Goal: Obtain resource: Download file/media

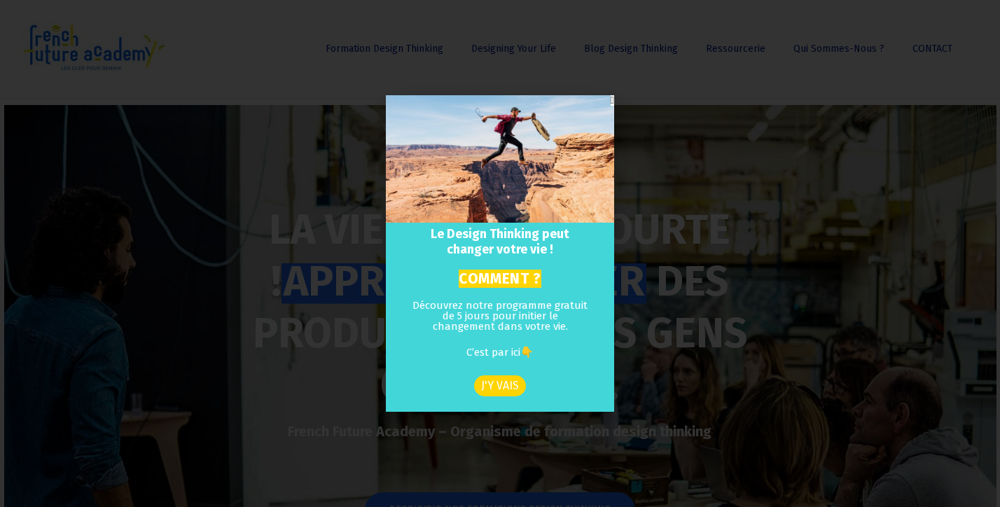
click at [717, 212] on div "Le Design Thinking peut changer votre vie ! COMMENT ? Découvrez notre programme…" at bounding box center [500, 253] width 1000 height 507
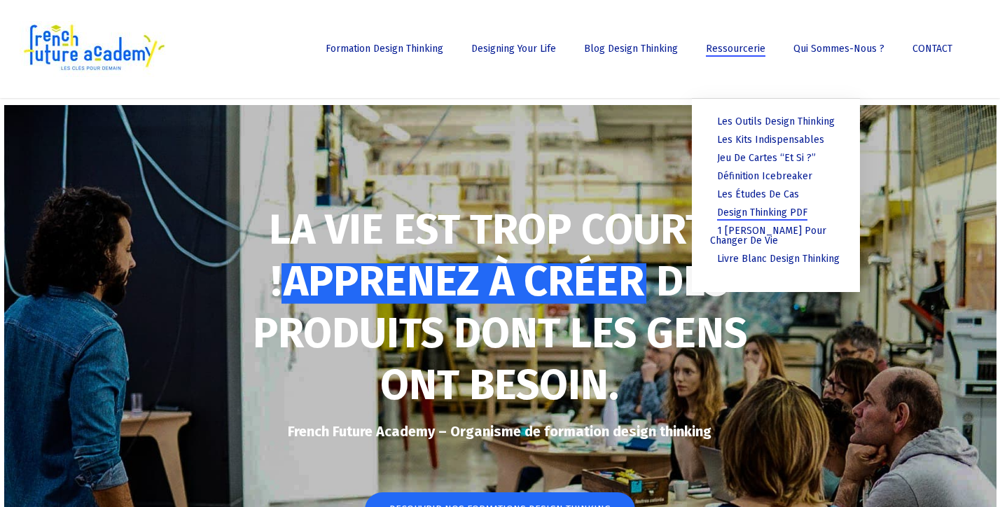
click at [754, 212] on span "Design thinking PDF" at bounding box center [762, 213] width 90 height 12
click at [742, 121] on span "Les outils Design Thinking" at bounding box center [776, 122] width 118 height 12
click at [735, 118] on span "Les outils Design Thinking" at bounding box center [776, 122] width 118 height 12
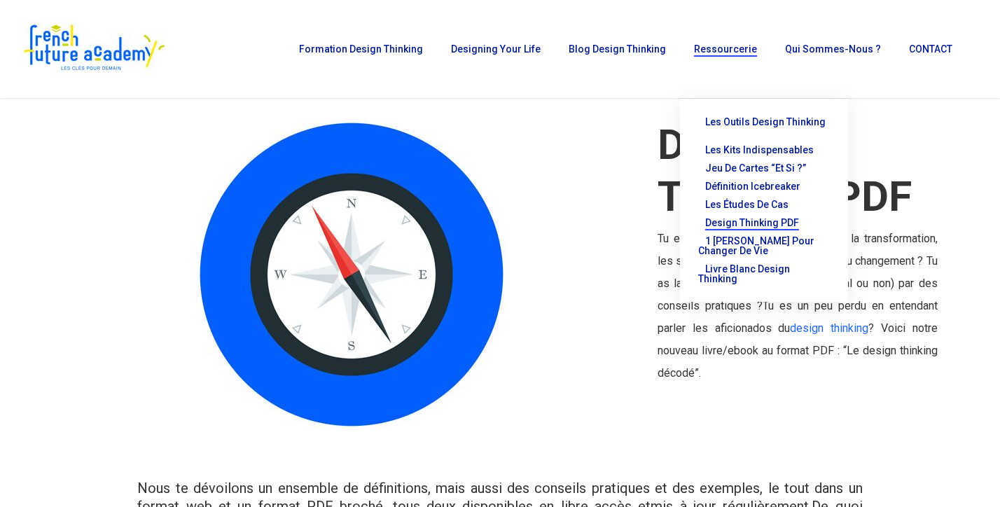
click at [734, 125] on span "Les outils Design Thinking" at bounding box center [765, 121] width 120 height 11
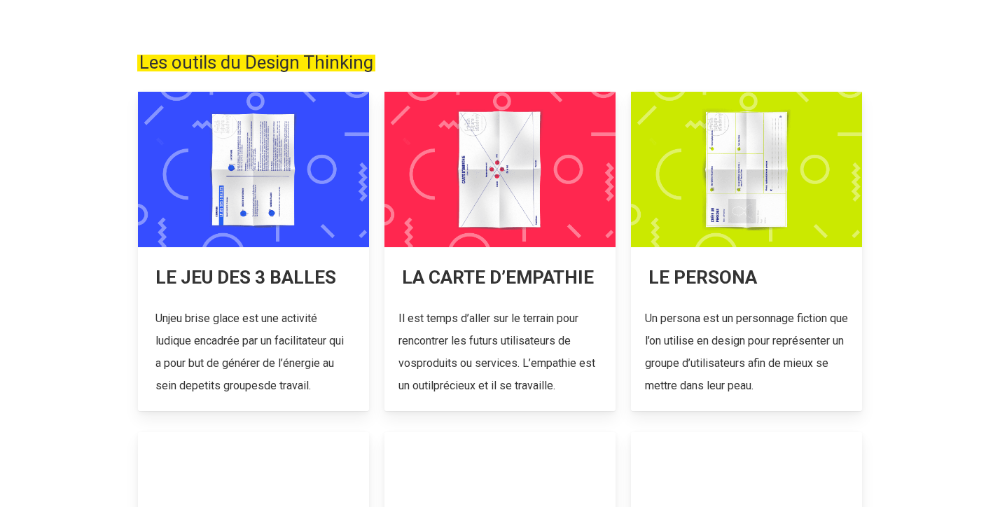
scroll to position [271, 0]
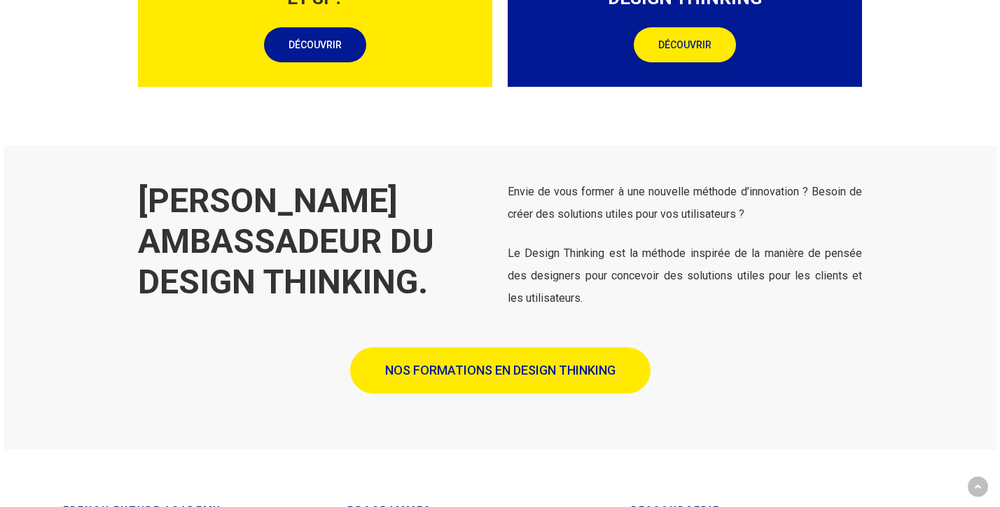
scroll to position [1926, 0]
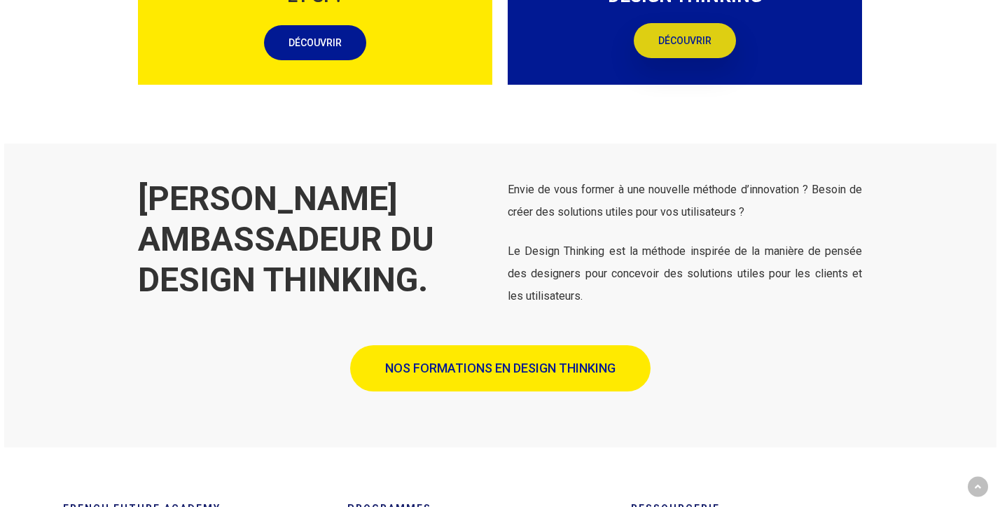
click at [711, 46] on span "DÉCOUVRIR" at bounding box center [685, 41] width 53 height 14
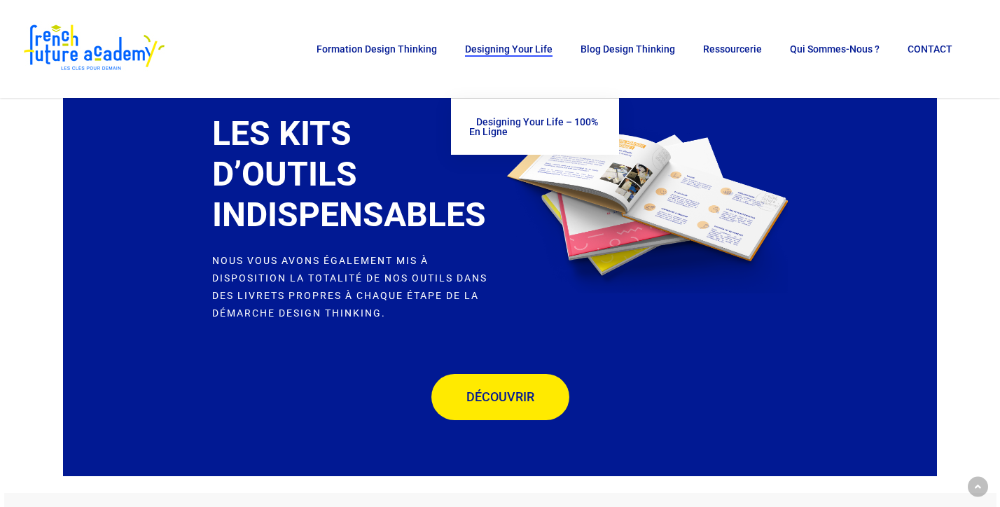
scroll to position [2336, 0]
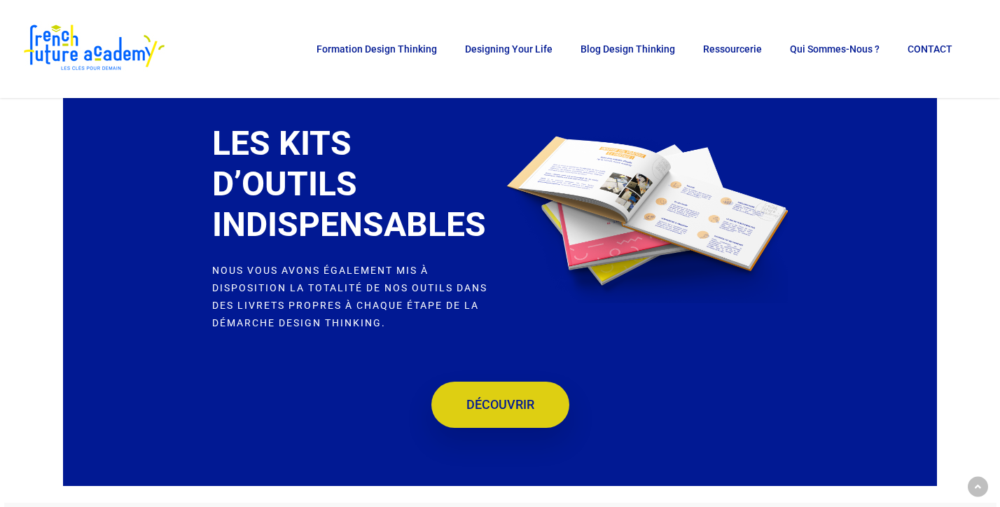
click at [495, 419] on link "DÉCOUVRIR" at bounding box center [501, 405] width 138 height 46
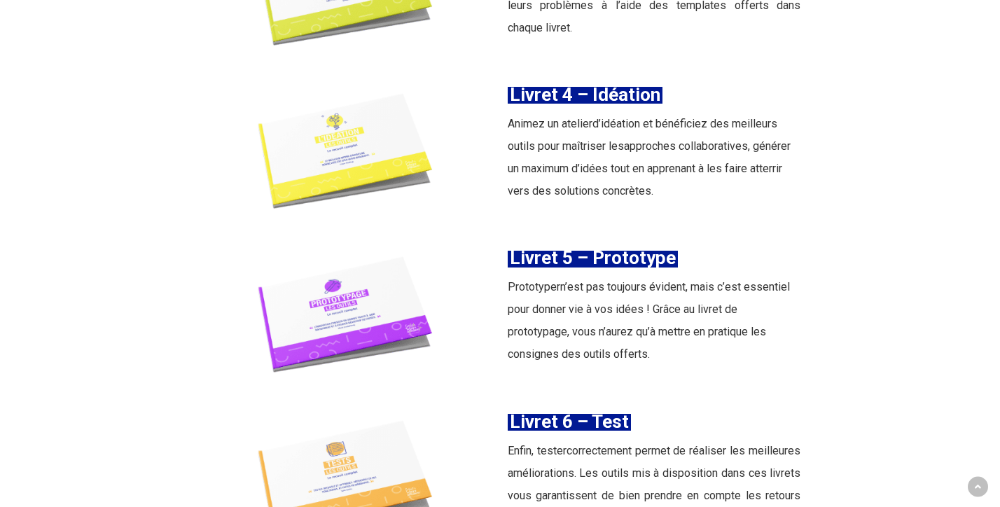
scroll to position [2078, 0]
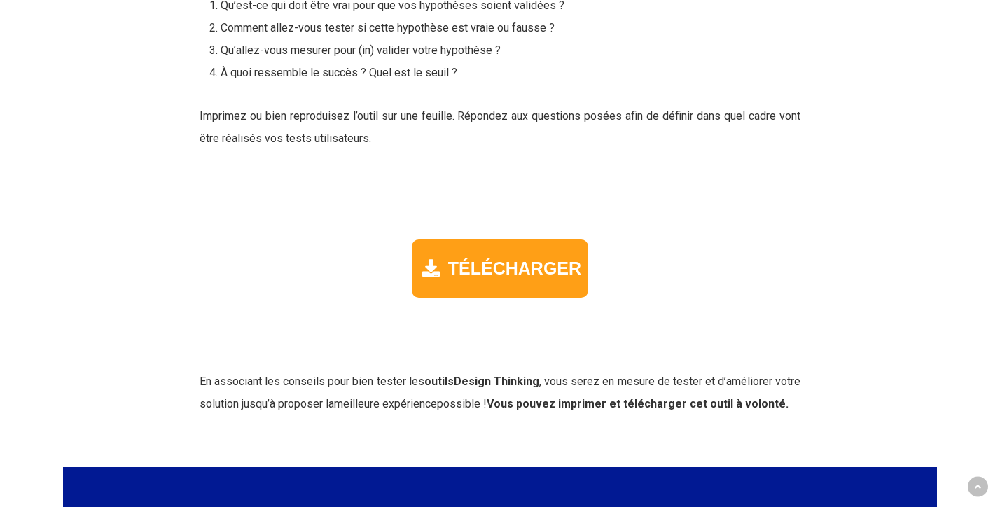
scroll to position [2330, 0]
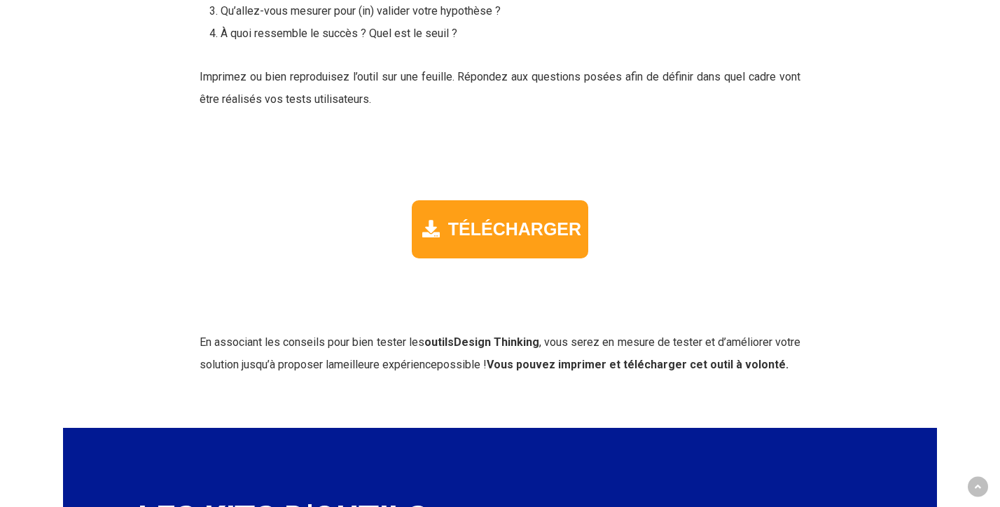
click at [478, 256] on div "TÉLÉCHARGER" at bounding box center [500, 229] width 177 height 58
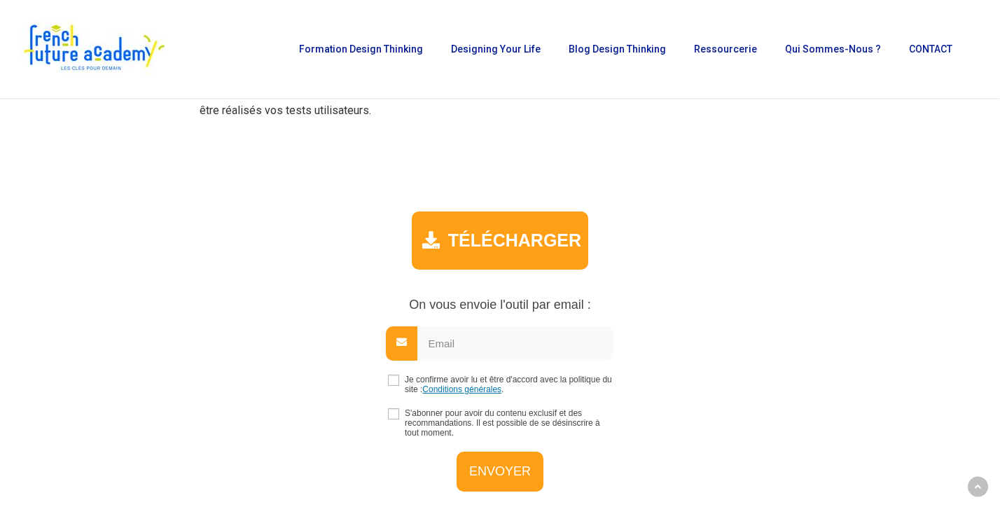
scroll to position [2318, 0]
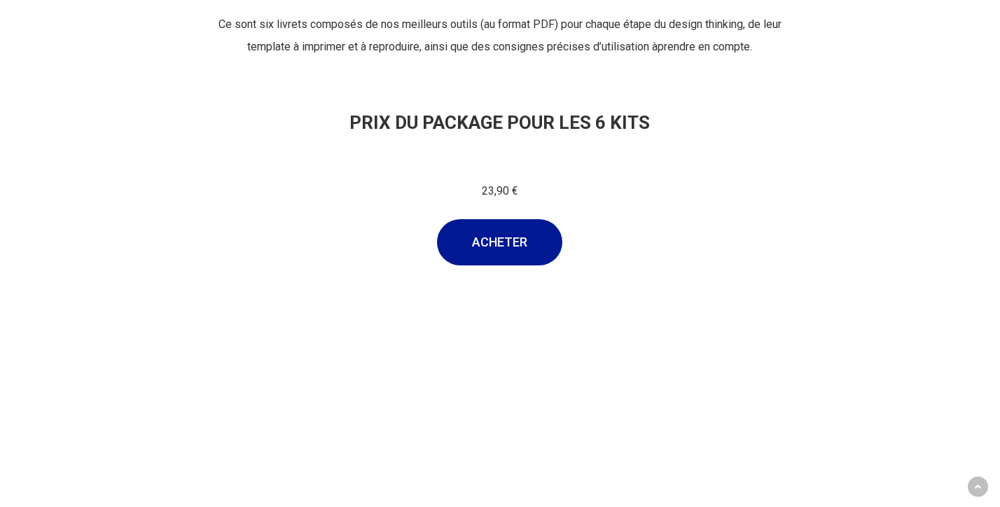
scroll to position [735, 0]
